Goal: Information Seeking & Learning: Learn about a topic

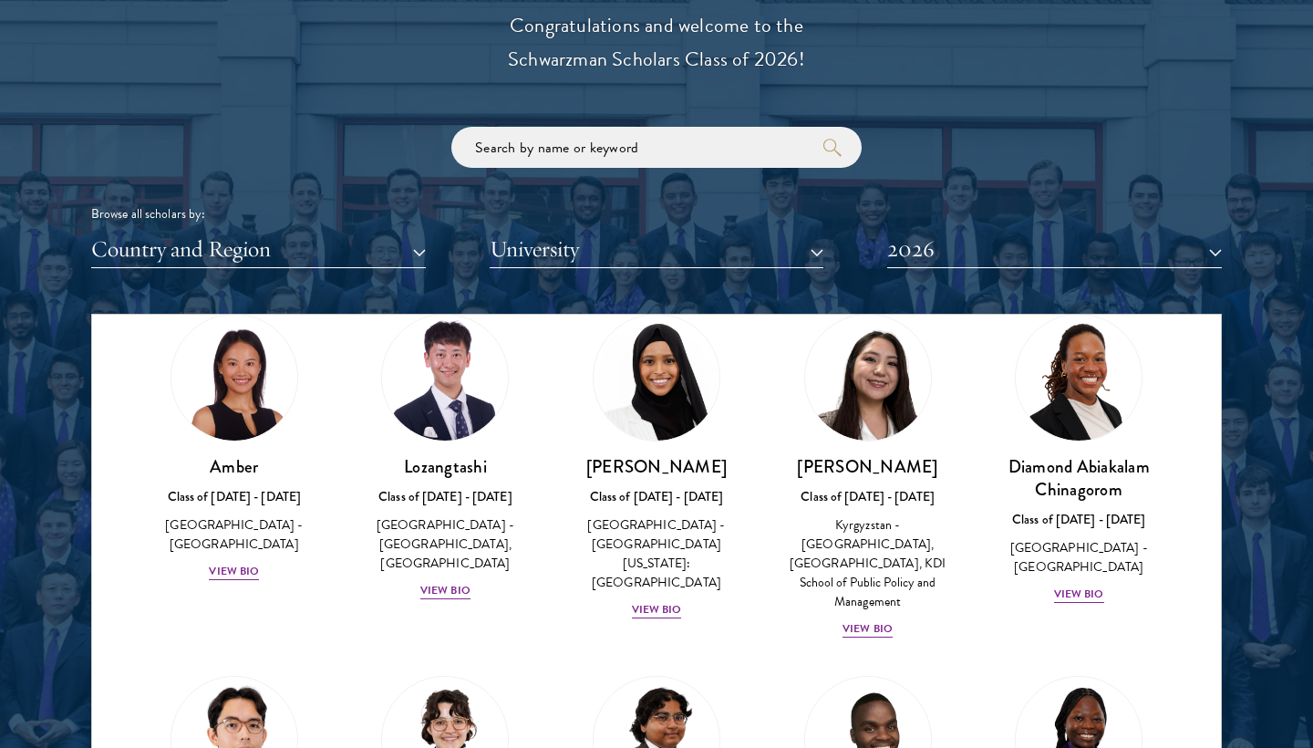
scroll to position [82, 0]
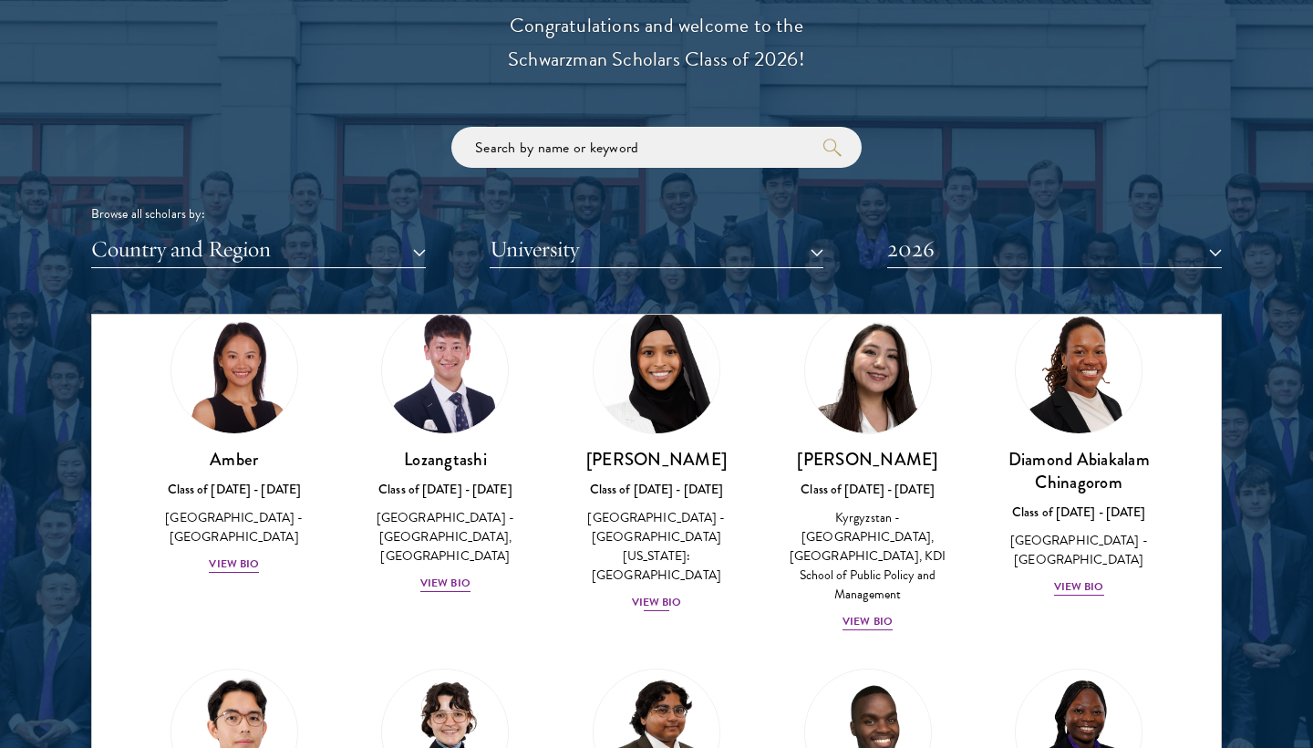
click at [668, 593] on div "View Bio" at bounding box center [657, 601] width 50 height 17
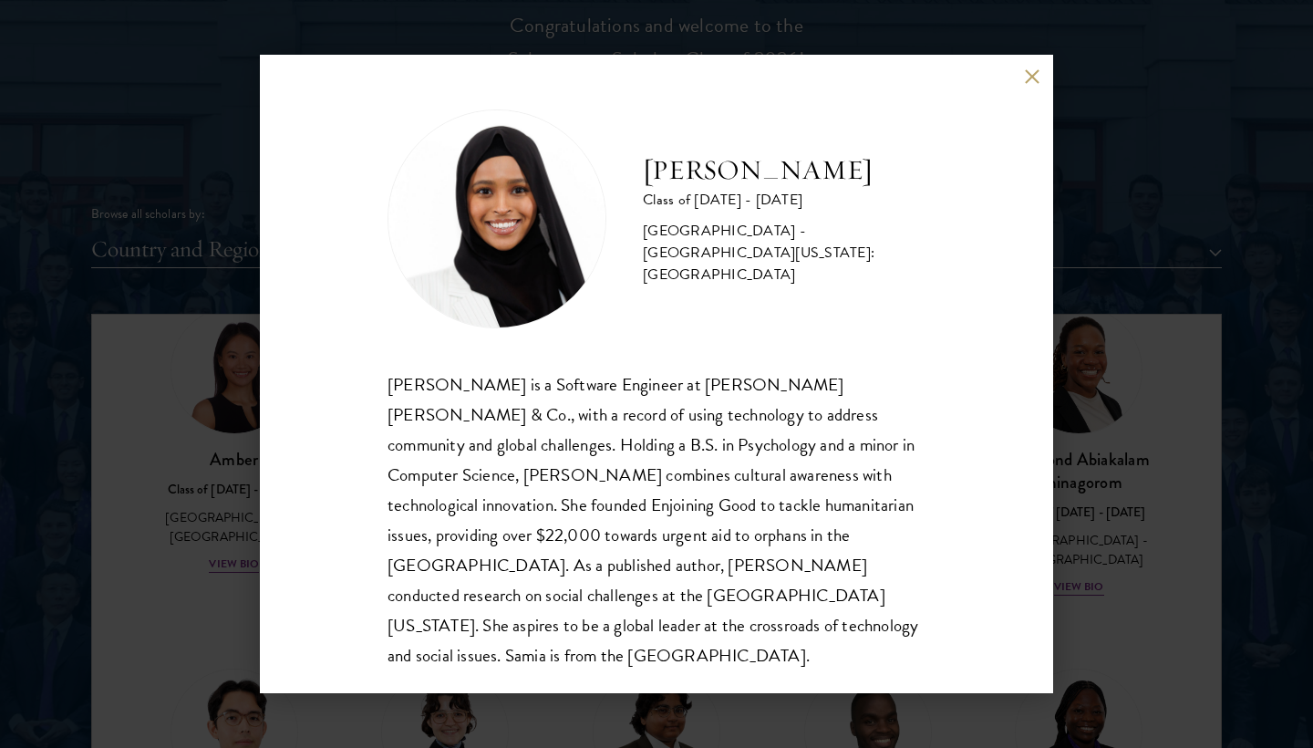
click at [1031, 91] on div "[PERSON_NAME] Class of [DATE] - [DATE] [GEOGRAPHIC_DATA] - [GEOGRAPHIC_DATA][US…" at bounding box center [656, 374] width 793 height 638
click at [1034, 79] on button at bounding box center [1031, 75] width 15 height 15
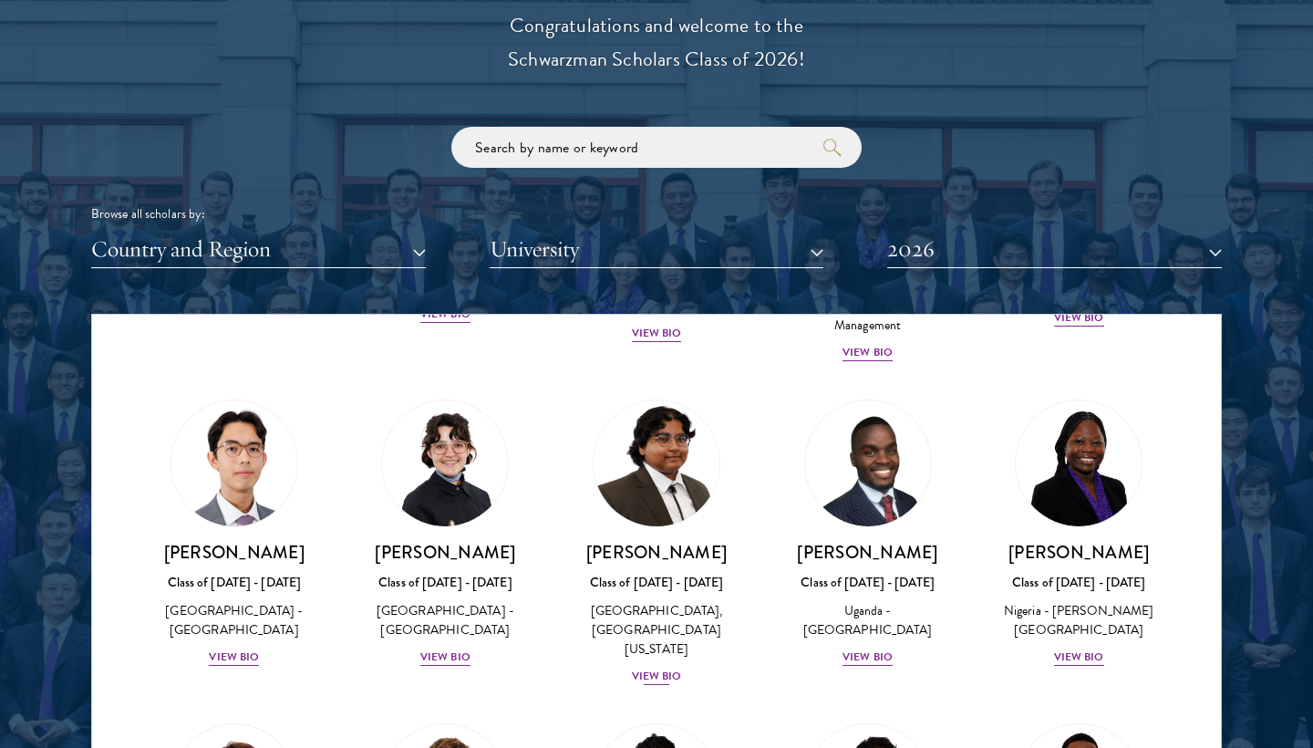
scroll to position [359, 0]
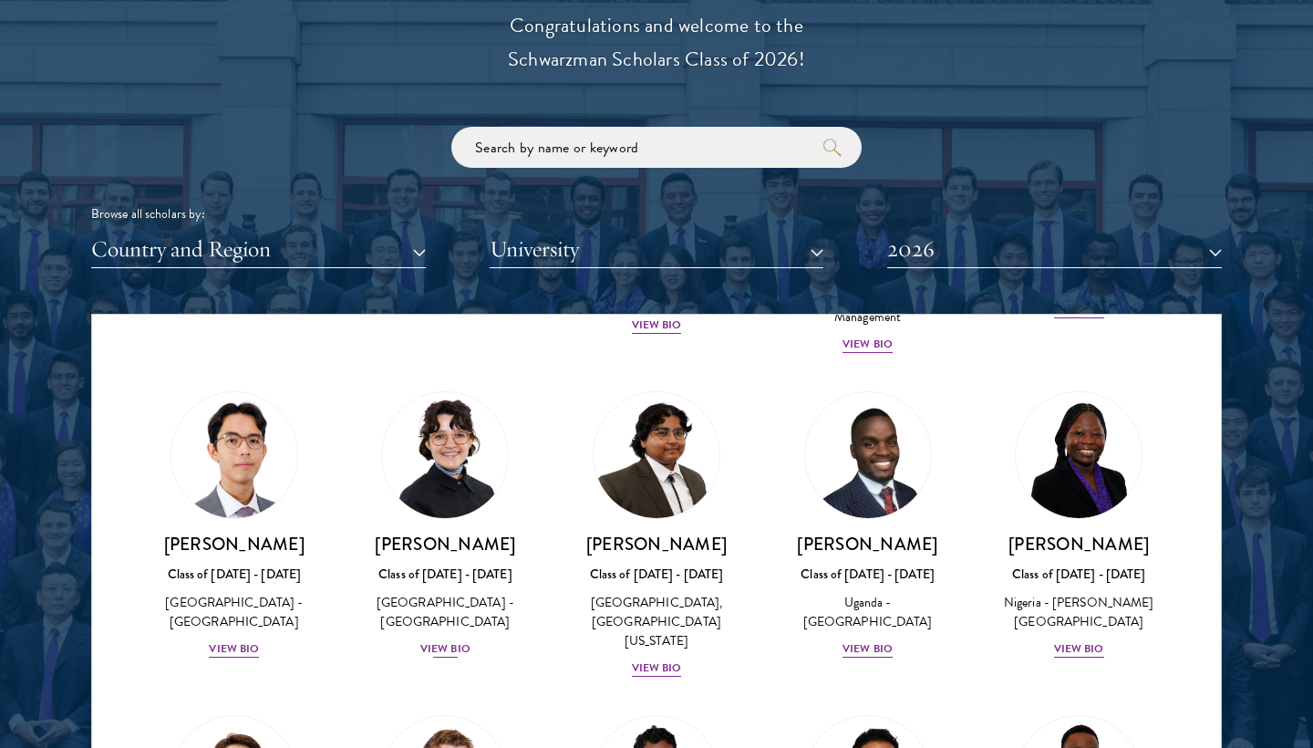
click at [436, 640] on div "View Bio" at bounding box center [445, 648] width 50 height 17
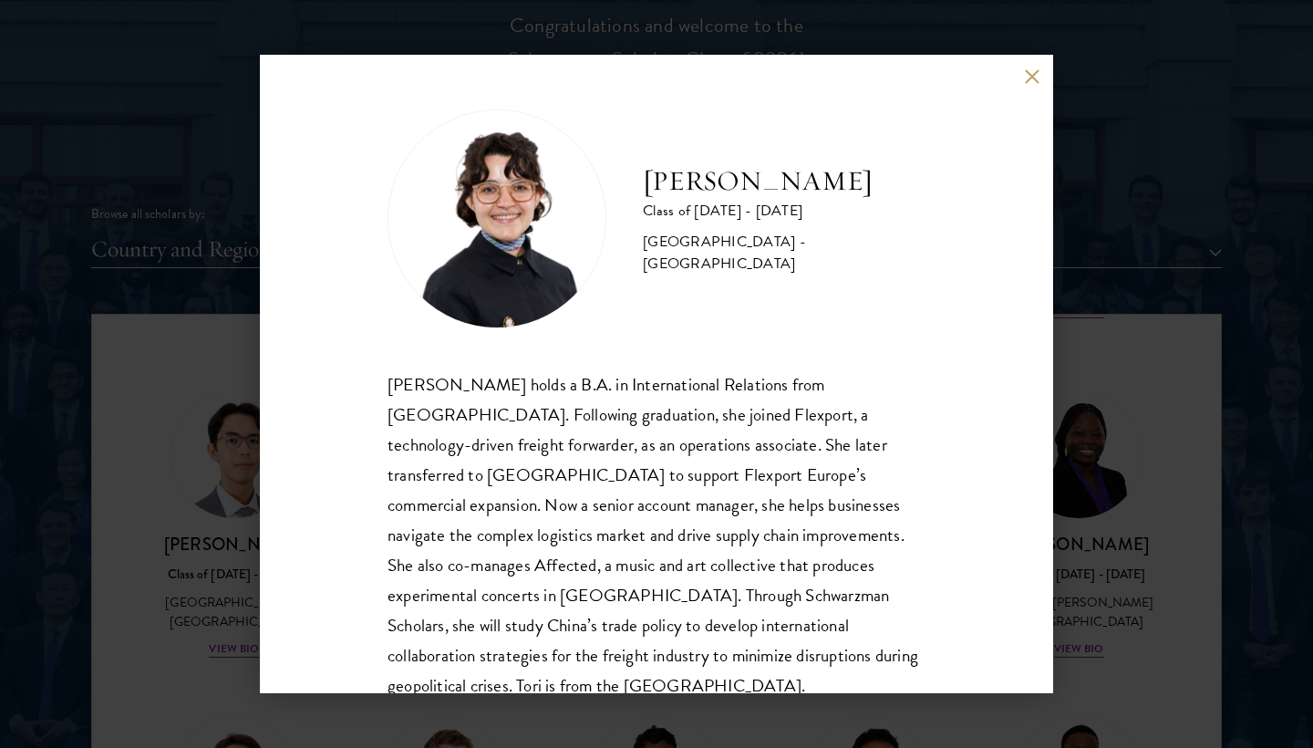
click at [1034, 73] on button at bounding box center [1031, 75] width 15 height 15
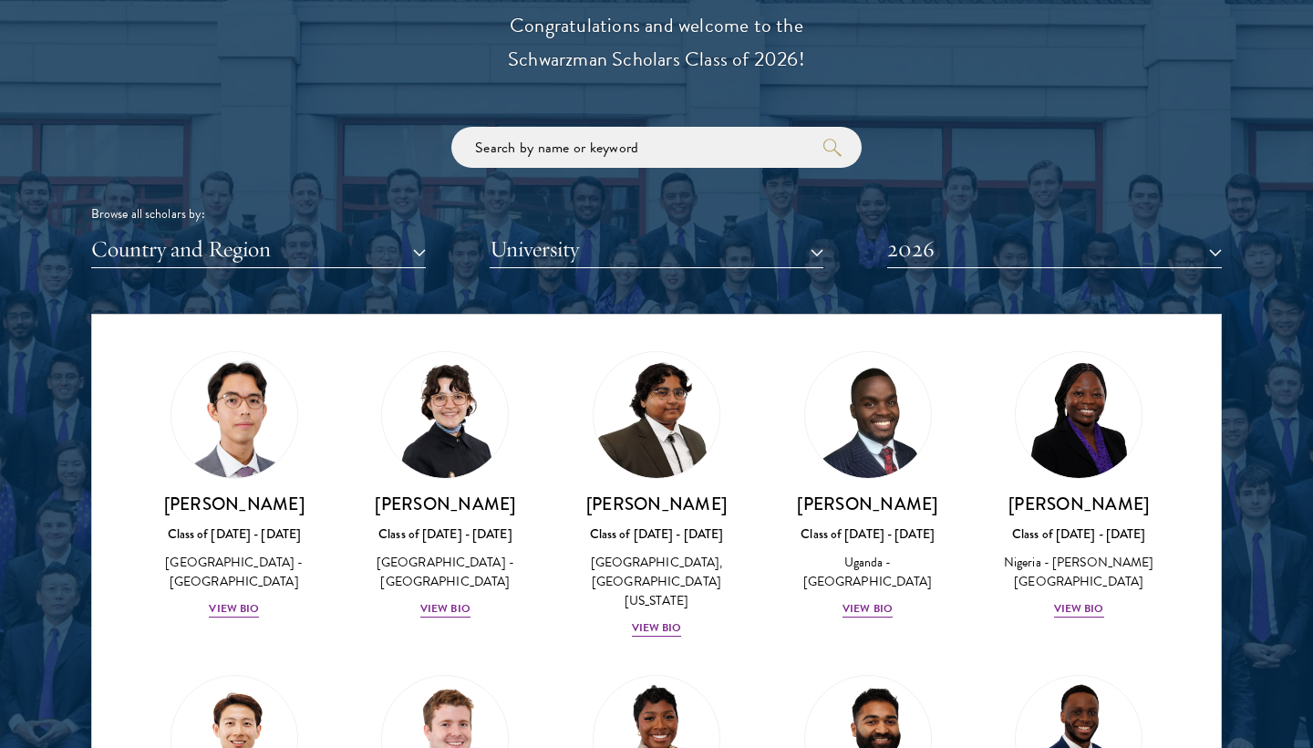
scroll to position [474, 0]
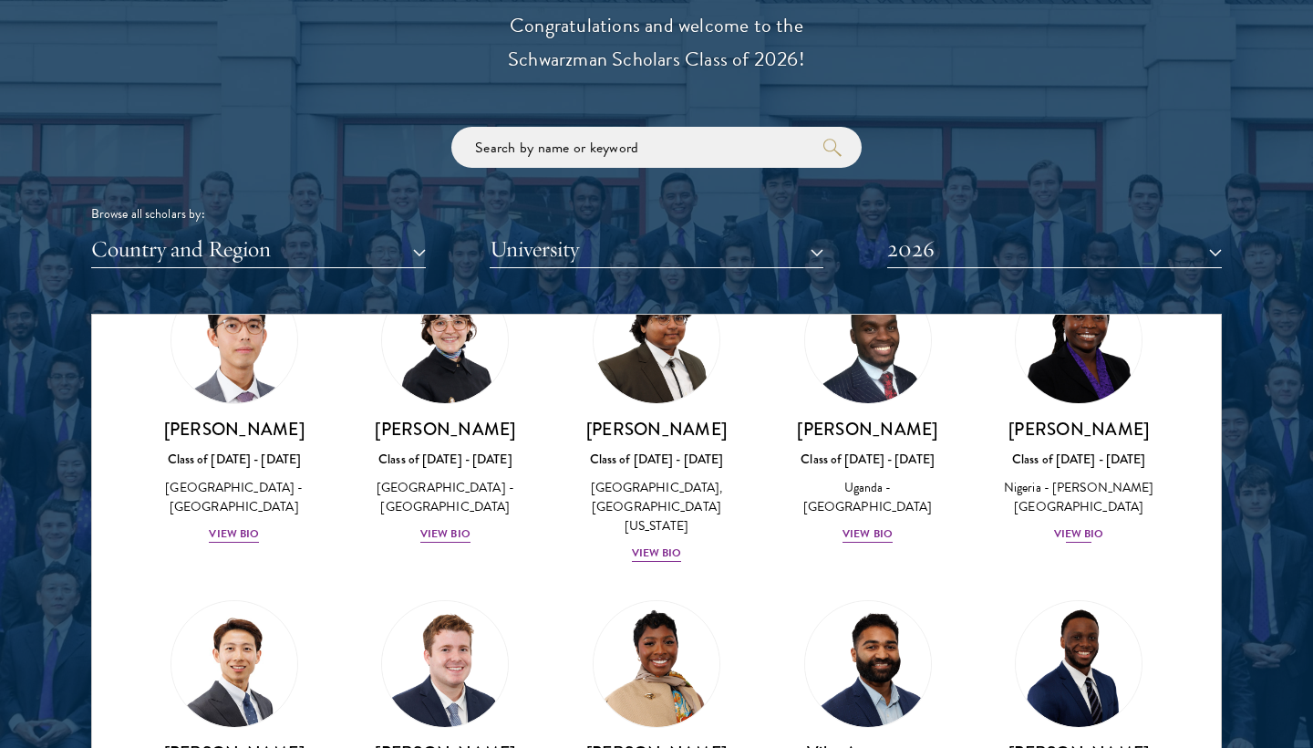
click at [1066, 525] on div "View Bio" at bounding box center [1079, 533] width 50 height 17
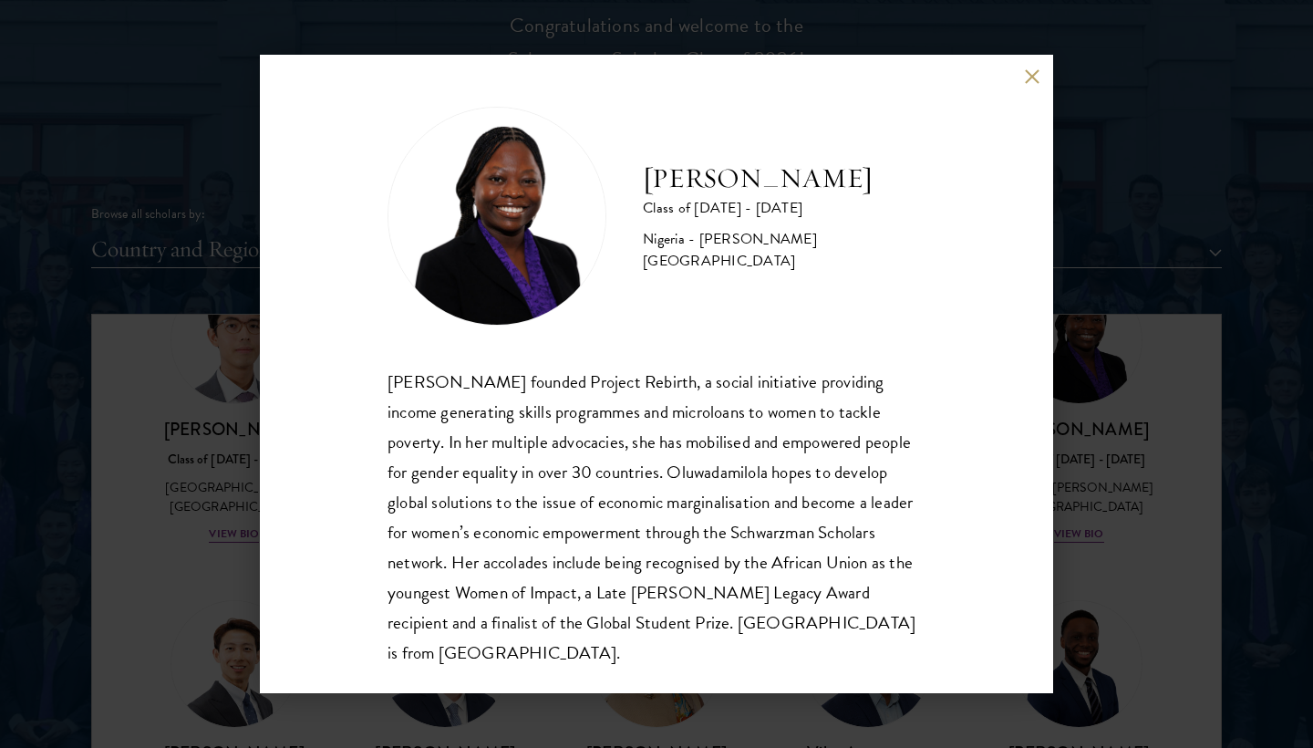
scroll to position [2, 0]
click at [1099, 362] on div "[PERSON_NAME] Class of [DATE] - [DATE] [GEOGRAPHIC_DATA] - [PERSON_NAME][GEOGRA…" at bounding box center [656, 374] width 1313 height 748
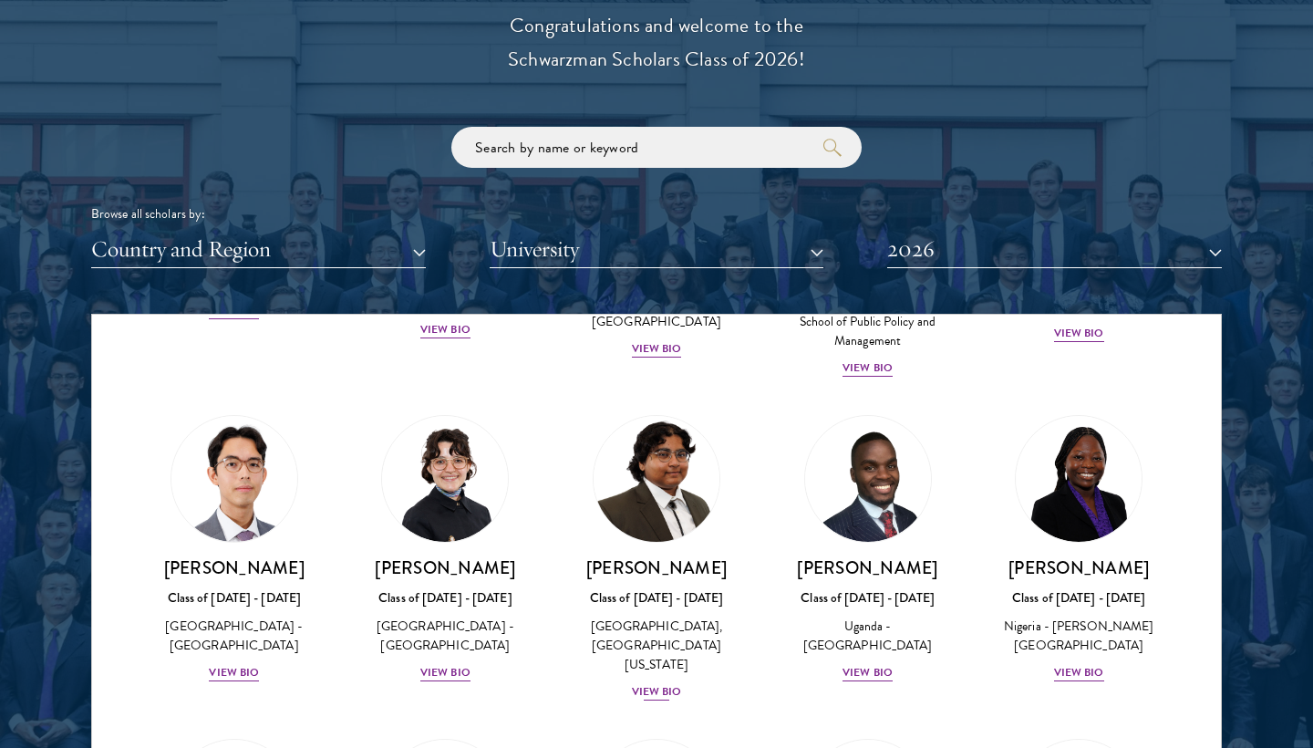
scroll to position [326, 0]
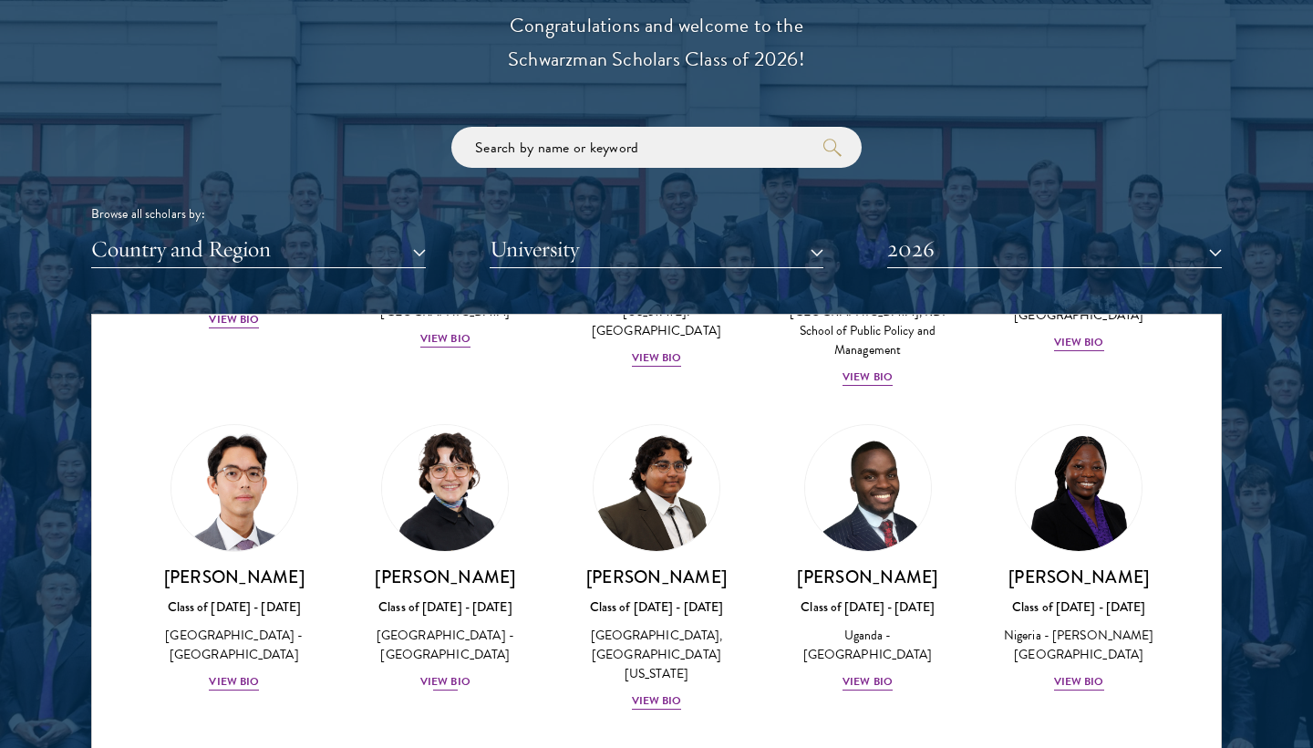
click at [428, 673] on div "View Bio" at bounding box center [445, 681] width 50 height 17
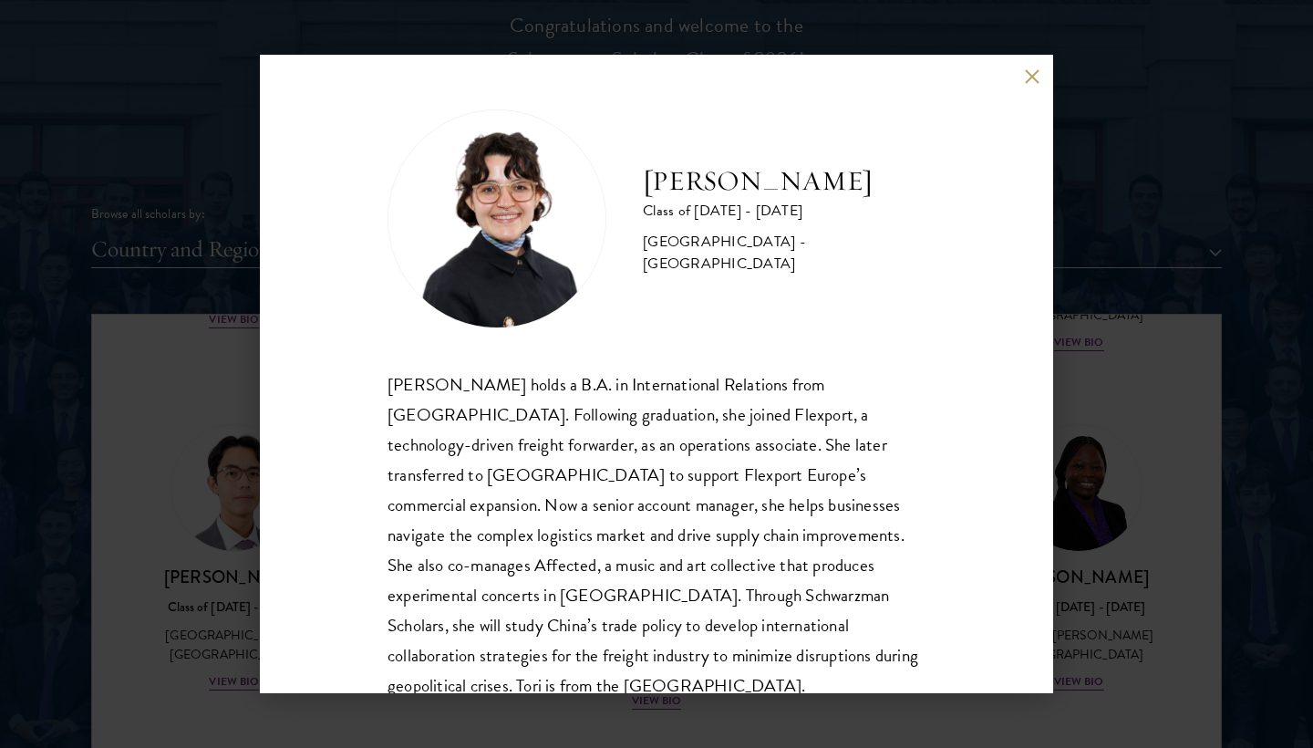
click at [1033, 76] on button at bounding box center [1031, 75] width 15 height 15
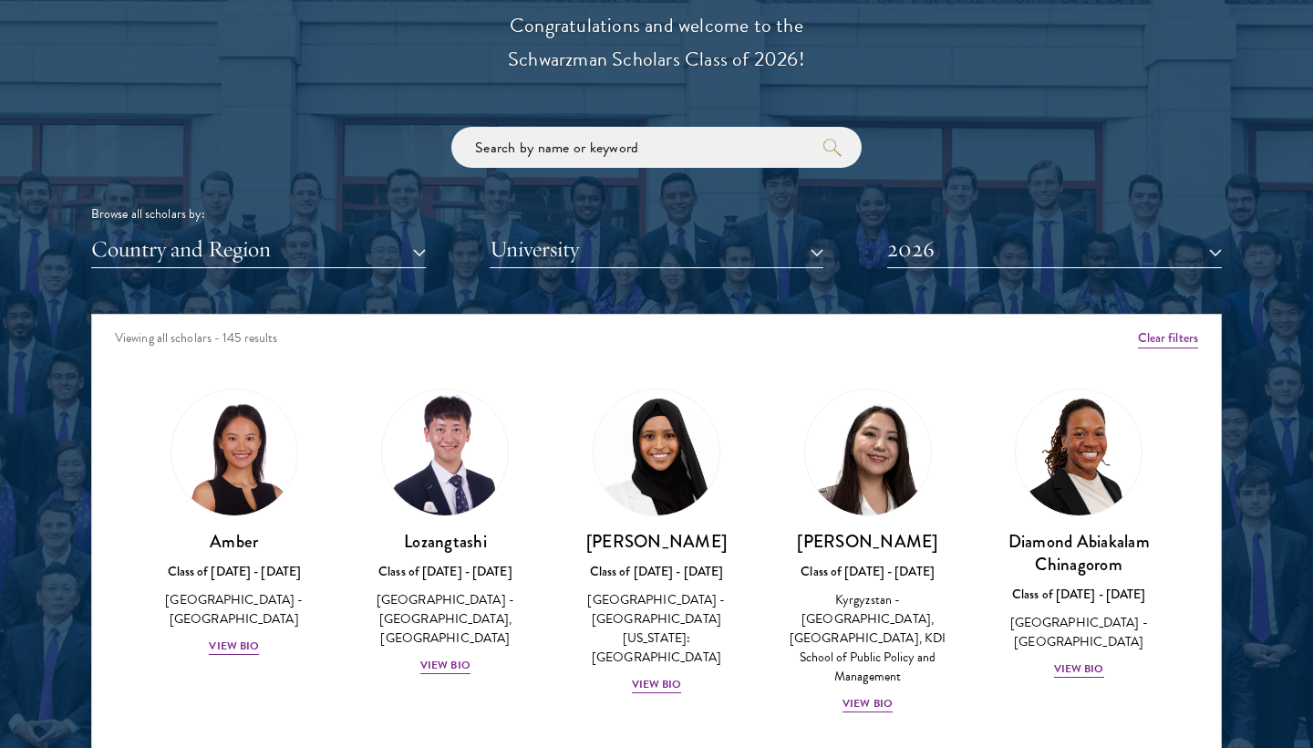
click at [561, 53] on p "Congratulations and welcome to the Schwarzman Scholars Class of 2026!" at bounding box center [656, 42] width 565 height 67
copy p "Schwarzman"
